Goal: Task Accomplishment & Management: Use online tool/utility

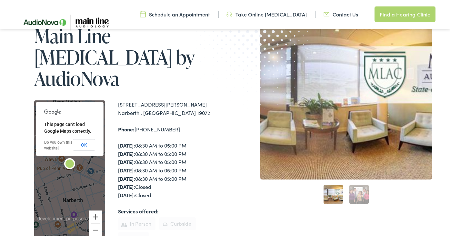
scroll to position [73, 0]
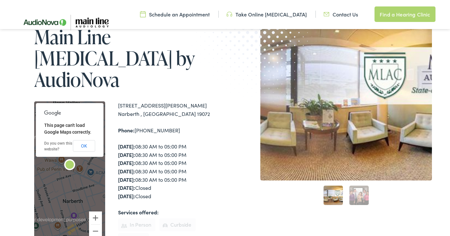
click at [272, 15] on link "Take Online [MEDICAL_DATA]" at bounding box center [267, 14] width 80 height 7
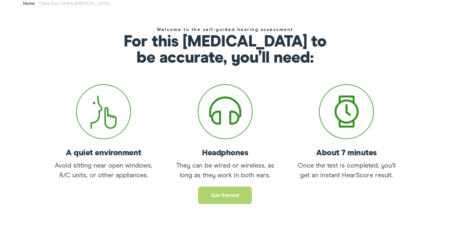
scroll to position [104, 0]
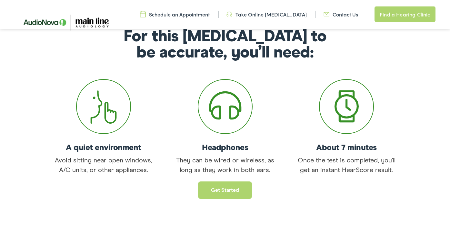
click at [223, 177] on div "Get started" at bounding box center [225, 187] width 450 height 24
click at [225, 185] on link "Get started" at bounding box center [225, 189] width 54 height 17
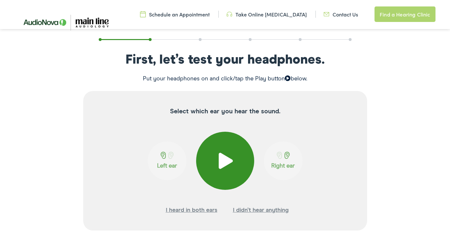
click at [227, 165] on span at bounding box center [225, 161] width 16 height 16
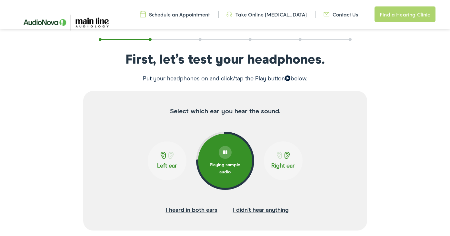
click at [165, 157] on span at bounding box center [163, 155] width 8 height 7
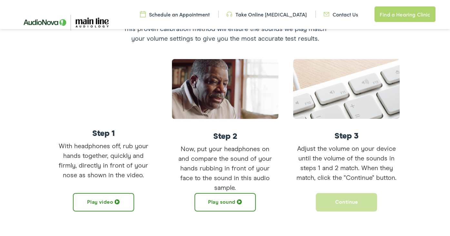
scroll to position [146, 0]
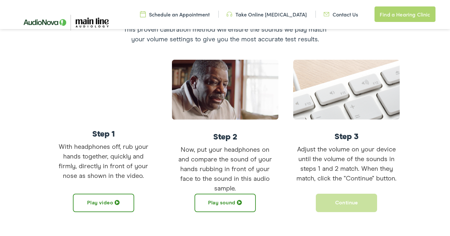
click at [102, 200] on button "Play video" at bounding box center [103, 203] width 61 height 18
click at [218, 205] on button "Play sound" at bounding box center [225, 203] width 61 height 18
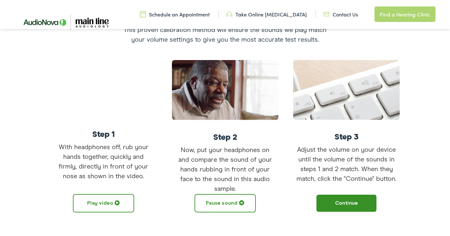
click at [197, 102] on img at bounding box center [225, 90] width 106 height 60
click at [230, 205] on button "Pause sound" at bounding box center [225, 203] width 61 height 18
click at [222, 202] on button "Play sound" at bounding box center [225, 203] width 61 height 18
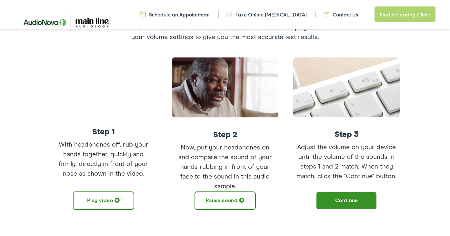
click at [221, 202] on button "Pause sound" at bounding box center [225, 200] width 61 height 18
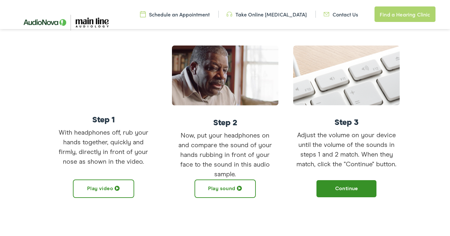
scroll to position [164, 0]
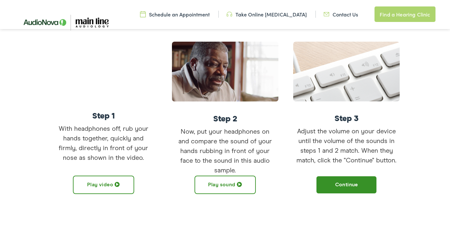
click at [221, 202] on div "Let’s calibrate your volume This proven calibration method will ensure the soun…" at bounding box center [225, 95] width 450 height 268
click at [220, 181] on button "Play sound" at bounding box center [225, 185] width 61 height 18
click at [342, 182] on button "Continue" at bounding box center [346, 185] width 61 height 18
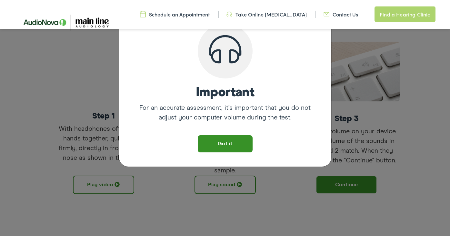
click at [230, 144] on button "Got it" at bounding box center [225, 143] width 55 height 17
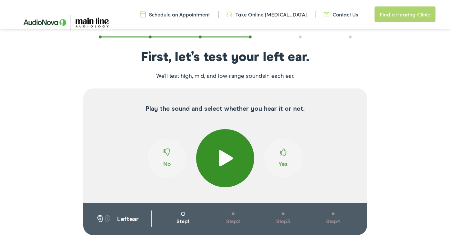
scroll to position [105, 0]
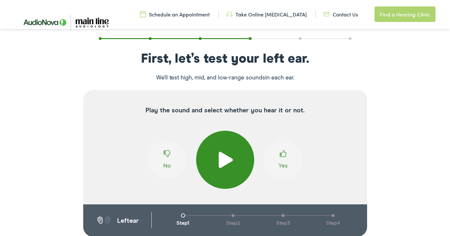
click at [227, 163] on span at bounding box center [225, 160] width 16 height 16
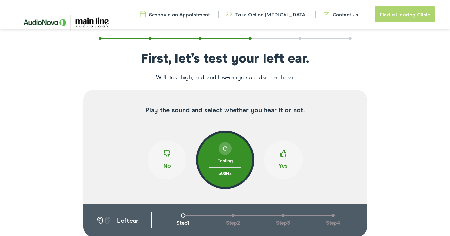
click at [282, 154] on span at bounding box center [283, 156] width 7 height 12
click at [166, 155] on span at bounding box center [167, 156] width 7 height 12
click at [276, 155] on button "Yes" at bounding box center [283, 159] width 39 height 39
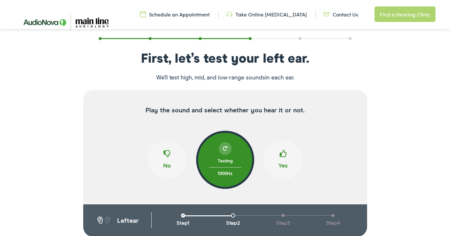
click at [283, 156] on span at bounding box center [283, 156] width 7 height 12
click at [164, 155] on span at bounding box center [167, 156] width 7 height 12
click at [284, 153] on span at bounding box center [283, 156] width 7 height 12
click at [282, 152] on span at bounding box center [283, 156] width 7 height 12
click at [283, 154] on span at bounding box center [283, 156] width 7 height 12
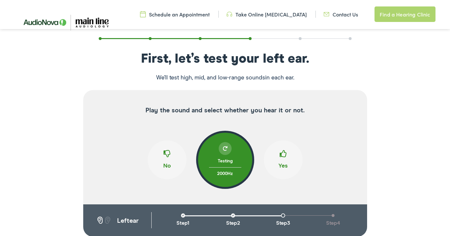
click at [283, 154] on span at bounding box center [283, 156] width 7 height 12
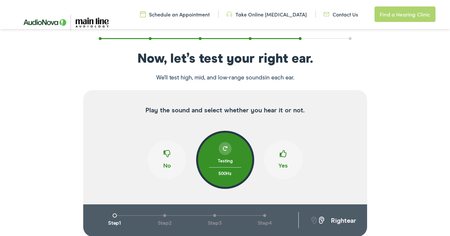
click at [283, 154] on span at bounding box center [283, 156] width 7 height 12
click at [162, 152] on button "No" at bounding box center [167, 159] width 39 height 39
click at [285, 155] on span at bounding box center [283, 156] width 7 height 12
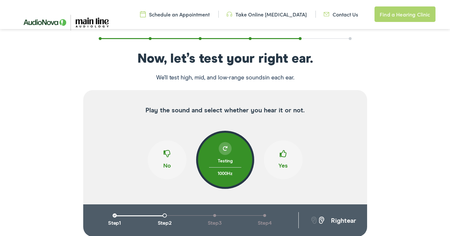
click at [285, 155] on span at bounding box center [283, 156] width 7 height 12
click at [168, 152] on span at bounding box center [167, 156] width 7 height 12
click at [282, 154] on span at bounding box center [283, 156] width 7 height 12
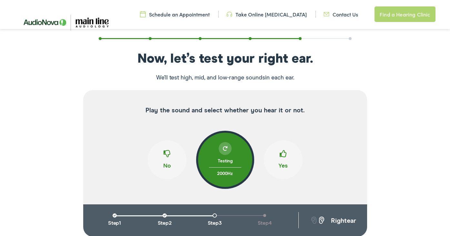
click at [282, 155] on span at bounding box center [283, 156] width 7 height 12
click at [283, 154] on span at bounding box center [283, 156] width 7 height 12
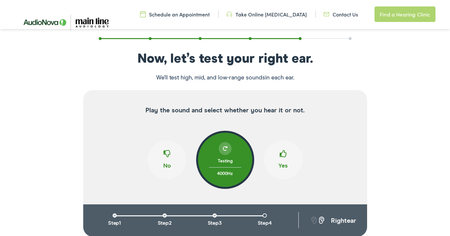
click at [283, 154] on span at bounding box center [283, 156] width 7 height 12
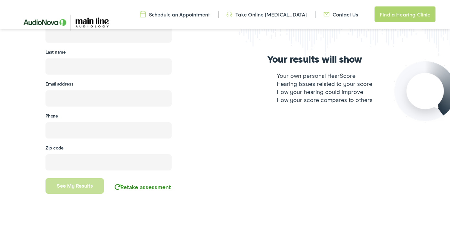
scroll to position [205, 0]
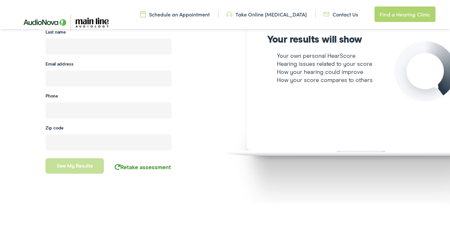
click at [160, 166] on link "Retake assessment" at bounding box center [143, 168] width 56 height 6
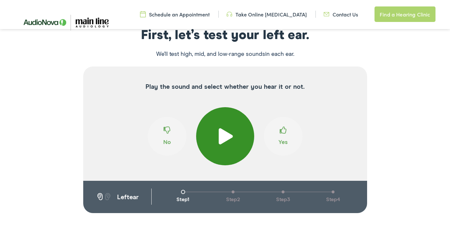
click at [222, 136] on span at bounding box center [225, 136] width 16 height 16
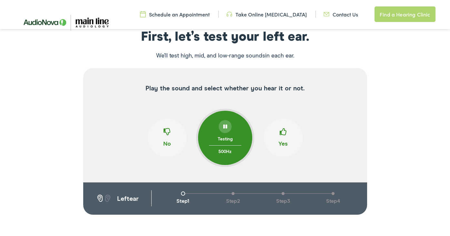
scroll to position [126, 0]
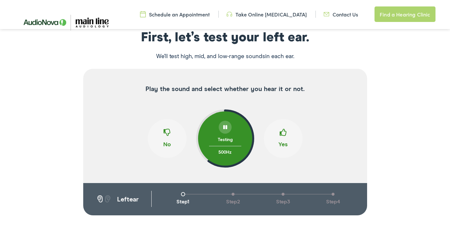
click at [282, 133] on span at bounding box center [283, 135] width 7 height 12
click at [284, 132] on span at bounding box center [283, 135] width 7 height 12
click at [164, 132] on span at bounding box center [167, 135] width 7 height 12
click at [275, 135] on button "Yes" at bounding box center [283, 138] width 39 height 39
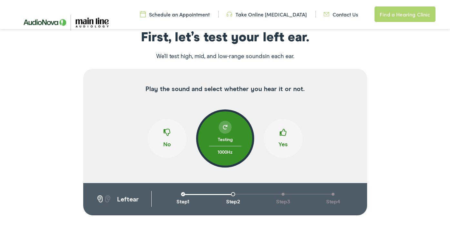
click at [280, 136] on span at bounding box center [283, 135] width 7 height 12
click at [282, 135] on span at bounding box center [283, 135] width 7 height 12
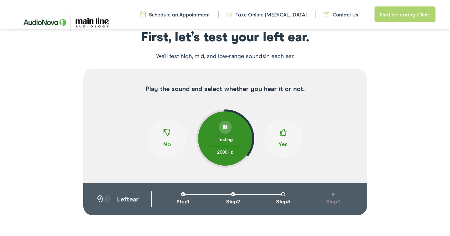
click at [282, 135] on span at bounding box center [283, 135] width 7 height 12
click at [286, 135] on span at bounding box center [283, 135] width 7 height 12
click at [285, 135] on span at bounding box center [283, 135] width 7 height 12
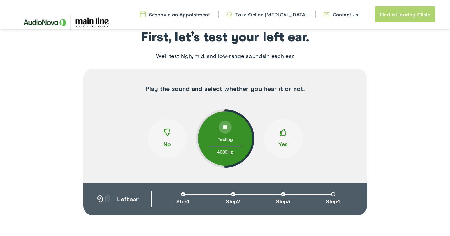
click at [285, 135] on span at bounding box center [283, 135] width 7 height 12
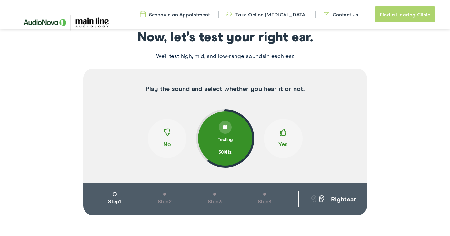
click at [274, 135] on button "Yes" at bounding box center [283, 138] width 39 height 39
click at [284, 134] on span at bounding box center [283, 135] width 7 height 12
click at [164, 132] on span at bounding box center [167, 135] width 7 height 12
click at [280, 136] on span at bounding box center [283, 135] width 7 height 12
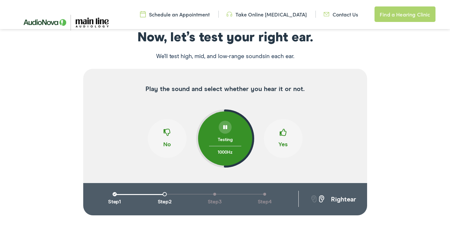
click at [280, 136] on span at bounding box center [283, 135] width 7 height 12
click at [170, 136] on button "No" at bounding box center [167, 138] width 39 height 39
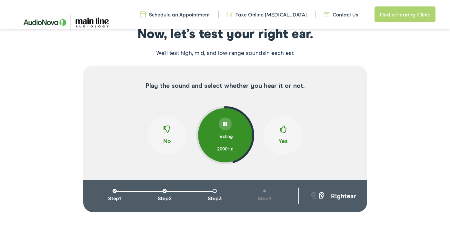
click at [284, 129] on span at bounding box center [283, 132] width 7 height 12
click at [285, 132] on span at bounding box center [283, 132] width 7 height 12
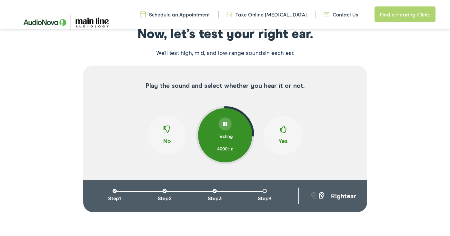
click at [285, 128] on span at bounding box center [283, 132] width 7 height 12
click at [284, 129] on span at bounding box center [283, 132] width 7 height 12
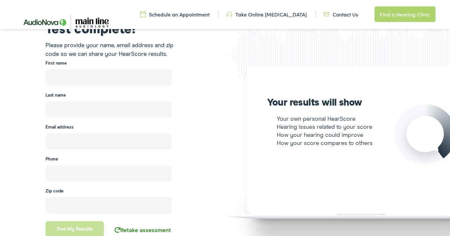
scroll to position [141, 0]
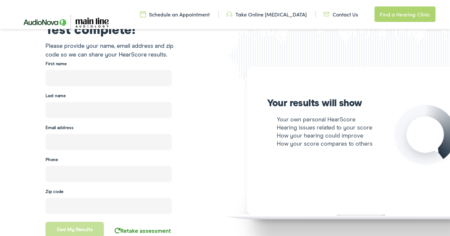
click at [77, 77] on input "text" at bounding box center [108, 78] width 126 height 16
type input "EMILY"
type input "MEREDITH"
type input "emilymeredith78@gmail.com"
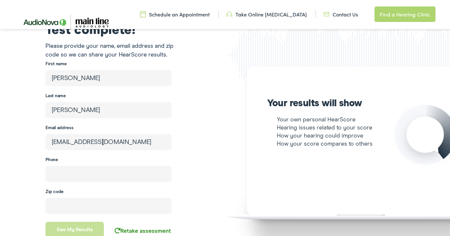
type input "(267) 254-2539"
type input "19144"
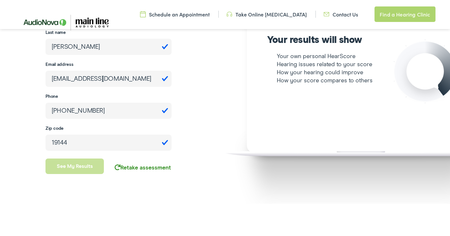
scroll to position [207, 0]
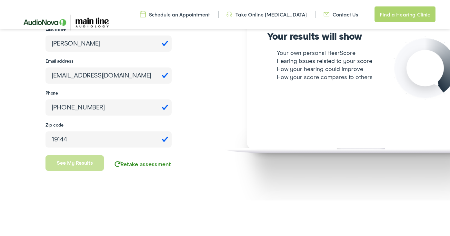
click at [82, 167] on button "See my results" at bounding box center [74, 162] width 58 height 15
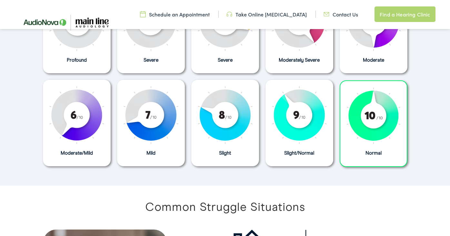
scroll to position [367, 0]
